Goal: Task Accomplishment & Management: Manage account settings

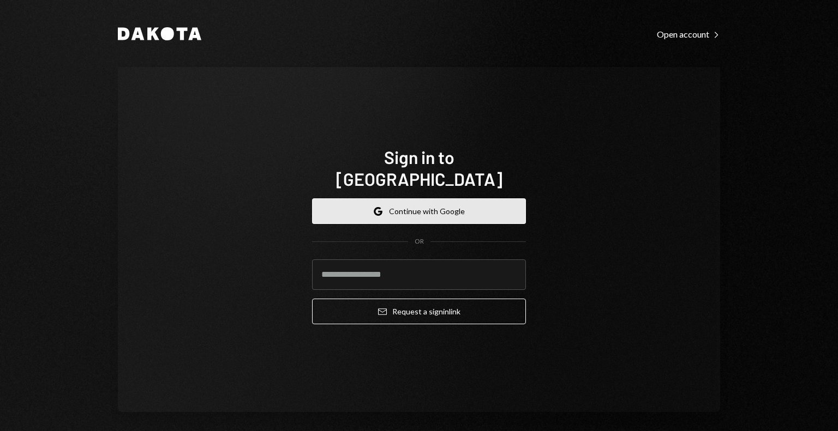
click at [418, 198] on button "Google Continue with Google" at bounding box center [419, 211] width 214 height 26
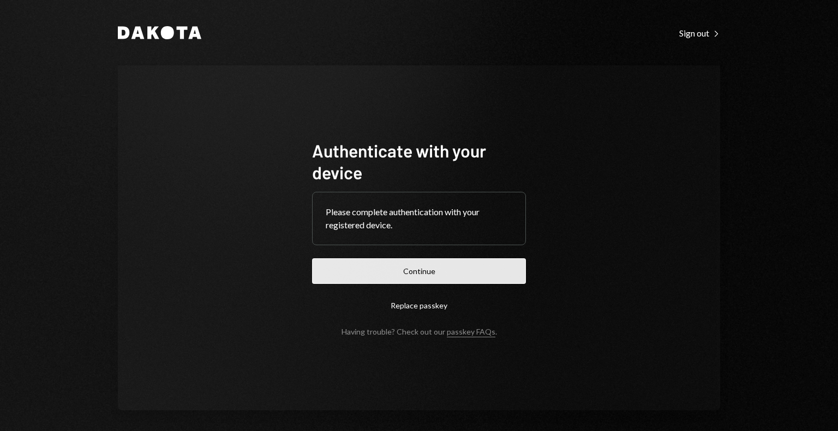
click at [478, 277] on button "Continue" at bounding box center [419, 271] width 214 height 26
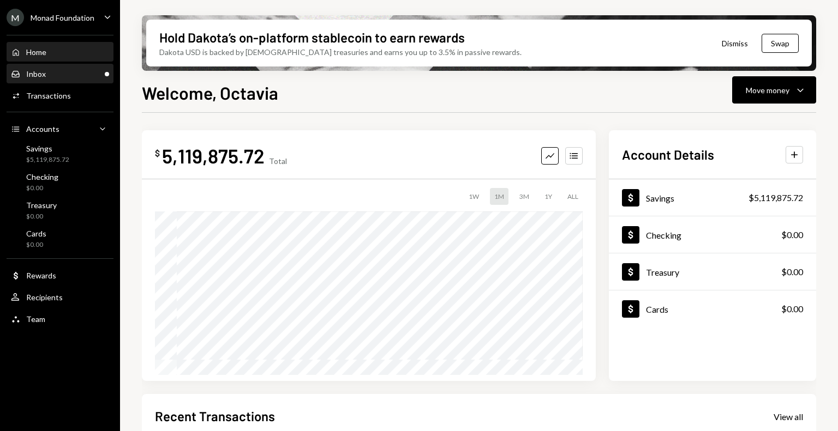
click at [86, 78] on div "Inbox Inbox" at bounding box center [60, 74] width 98 height 10
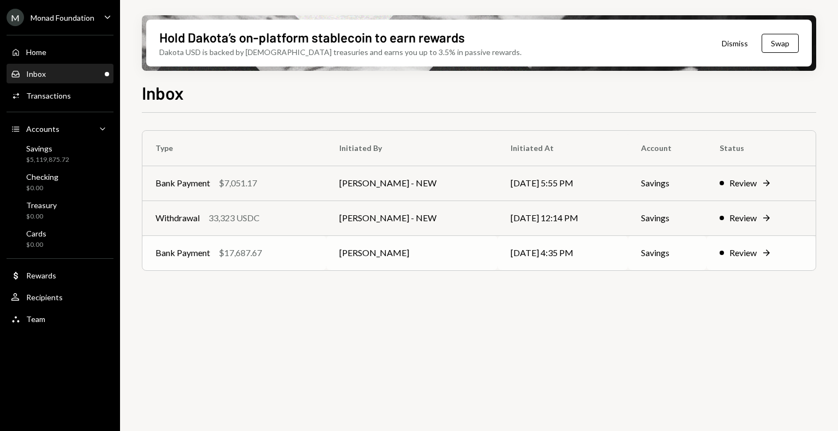
click at [245, 252] on div "$17,687.67" at bounding box center [240, 252] width 43 height 13
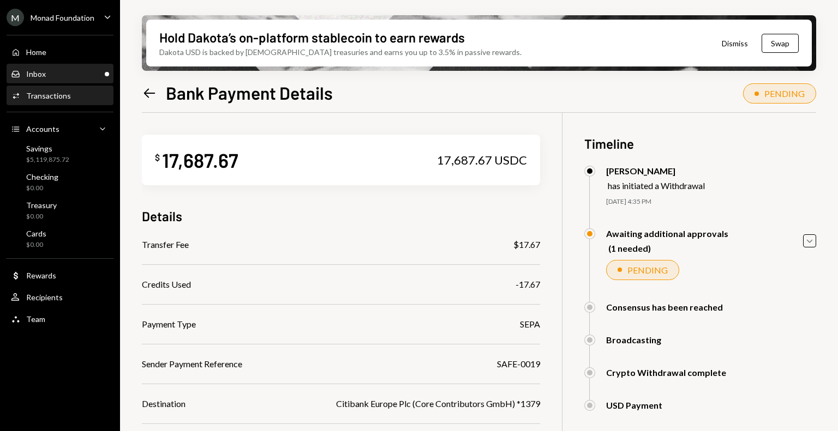
click at [94, 67] on div "Inbox Inbox" at bounding box center [60, 74] width 98 height 19
